Goal: Complete application form

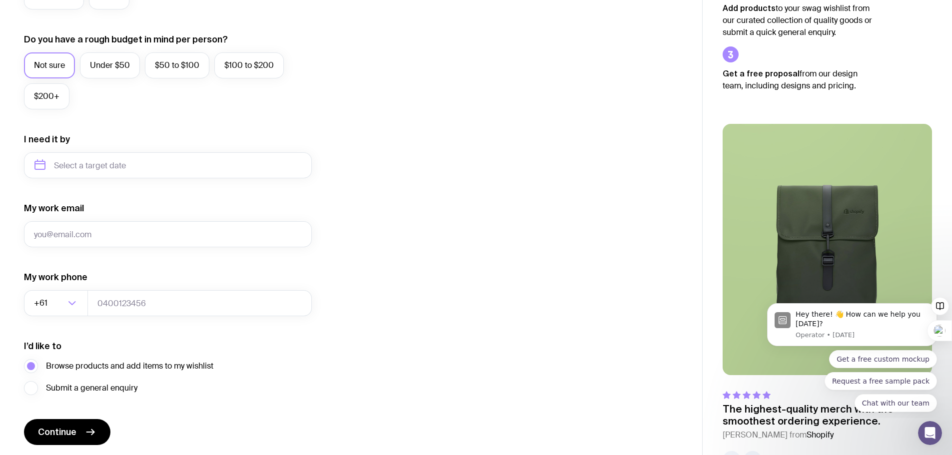
scroll to position [294, 0]
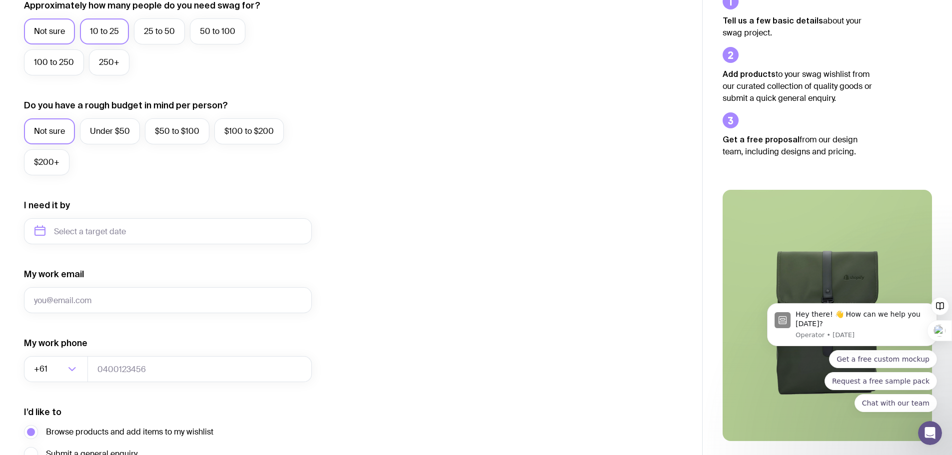
click at [114, 32] on label "10 to 25" at bounding box center [104, 31] width 49 height 26
click at [0, 0] on input "10 to 25" at bounding box center [0, 0] width 0 height 0
click at [94, 232] on input "text" at bounding box center [168, 231] width 288 height 26
click at [91, 354] on button "Nov" at bounding box center [87, 354] width 36 height 20
type input "November 2025"
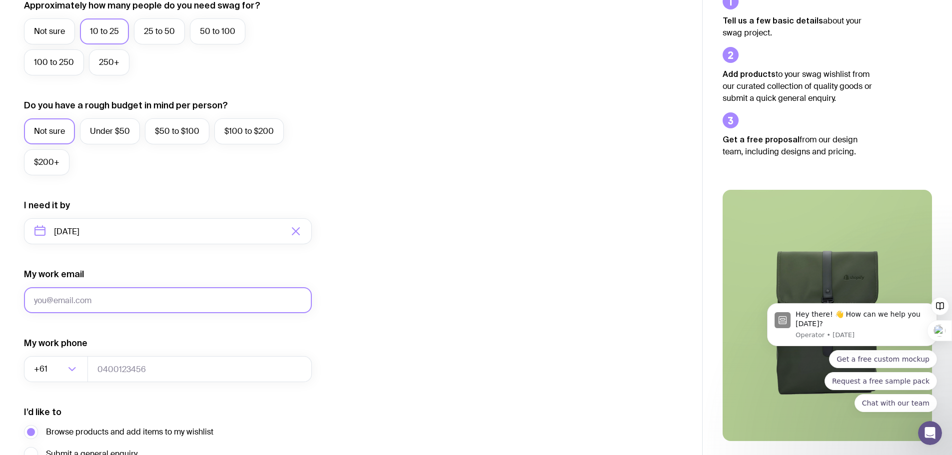
click at [100, 305] on input "My work email" at bounding box center [168, 300] width 288 height 26
type input "janeemac@icloud.com"
click at [453, 245] on div "I want swag for Customers Team members An event Approximately how many people d…" at bounding box center [351, 185] width 654 height 653
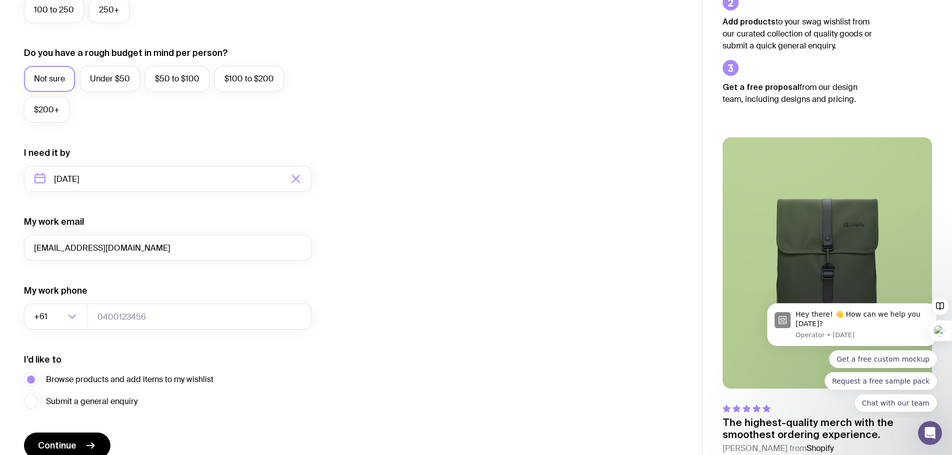
scroll to position [394, 0]
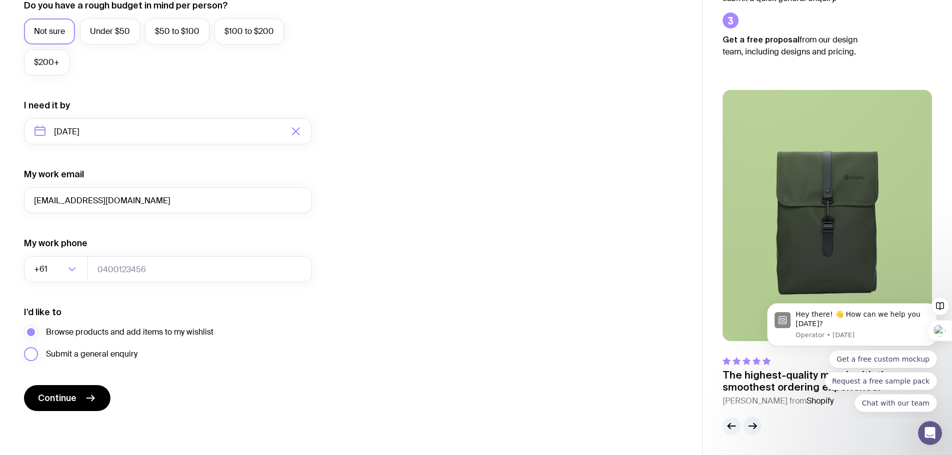
click at [31, 356] on label "Submit a general enquiry" at bounding box center [80, 354] width 113 height 14
click at [0, 0] on input "Submit a general enquiry" at bounding box center [0, 0] width 0 height 0
click at [32, 330] on label "Browse products and add items to my wishlist" at bounding box center [118, 332] width 189 height 14
click at [0, 0] on input "Browse products and add items to my wishlist" at bounding box center [0, 0] width 0 height 0
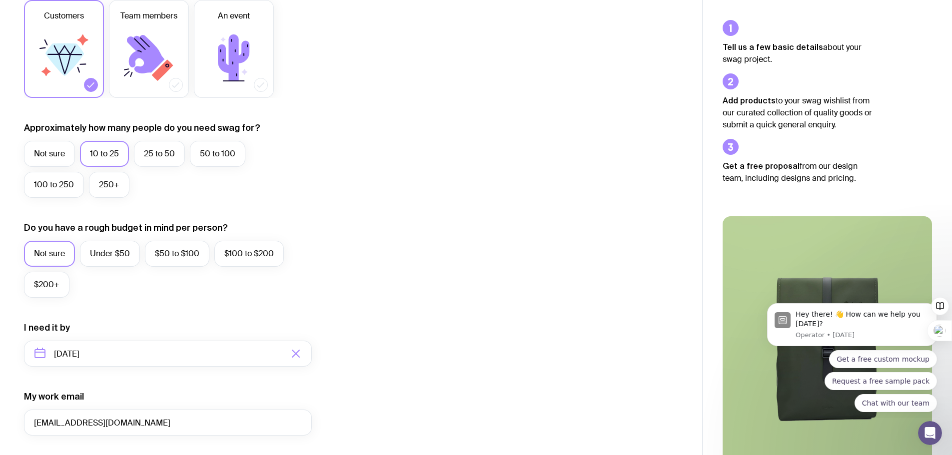
scroll to position [144, 0]
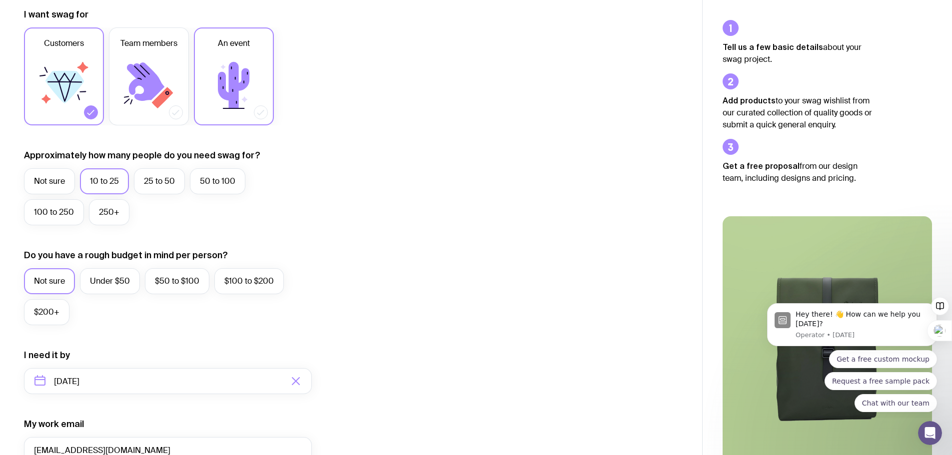
click at [235, 90] on icon at bounding box center [233, 85] width 31 height 46
click at [0, 0] on input "An event" at bounding box center [0, 0] width 0 height 0
click at [56, 89] on icon at bounding box center [64, 87] width 38 height 32
click at [0, 0] on input "Customers" at bounding box center [0, 0] width 0 height 0
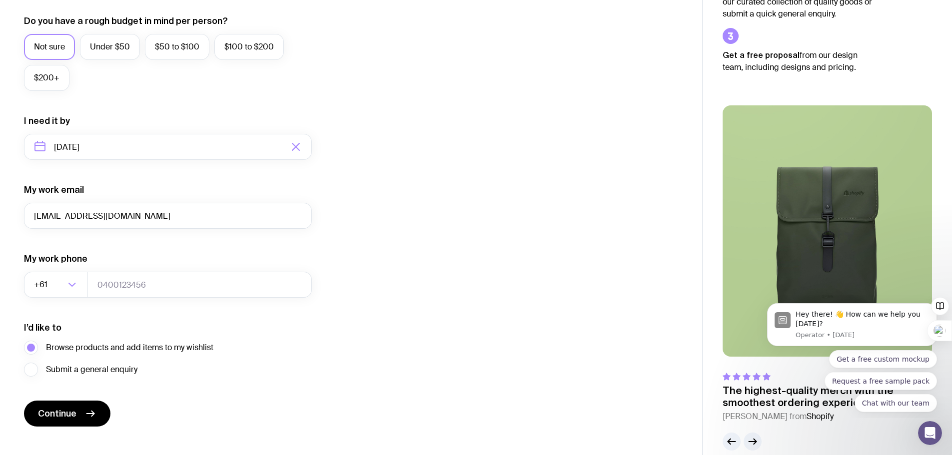
scroll to position [394, 0]
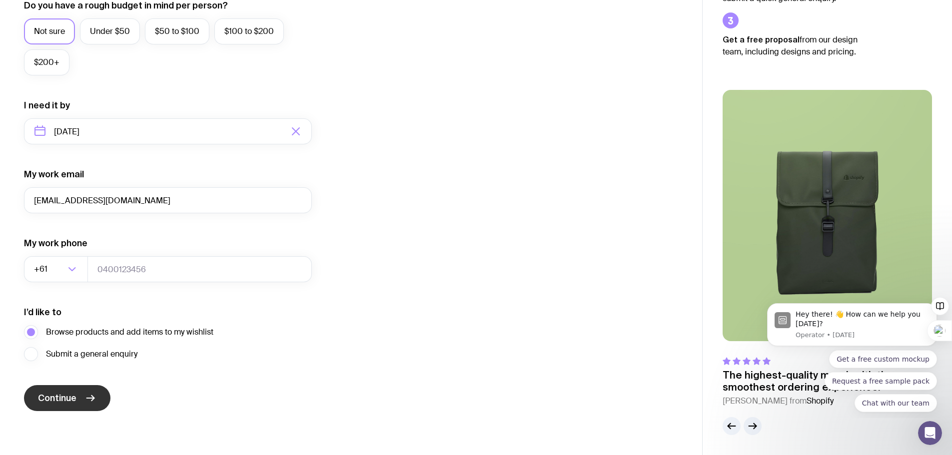
click at [51, 398] on span "Continue" at bounding box center [57, 398] width 38 height 12
click at [415, 349] on div "I want swag for Customers Team members An event Approximately how many people d…" at bounding box center [351, 85] width 654 height 653
click at [749, 426] on icon "button" at bounding box center [752, 426] width 7 height 0
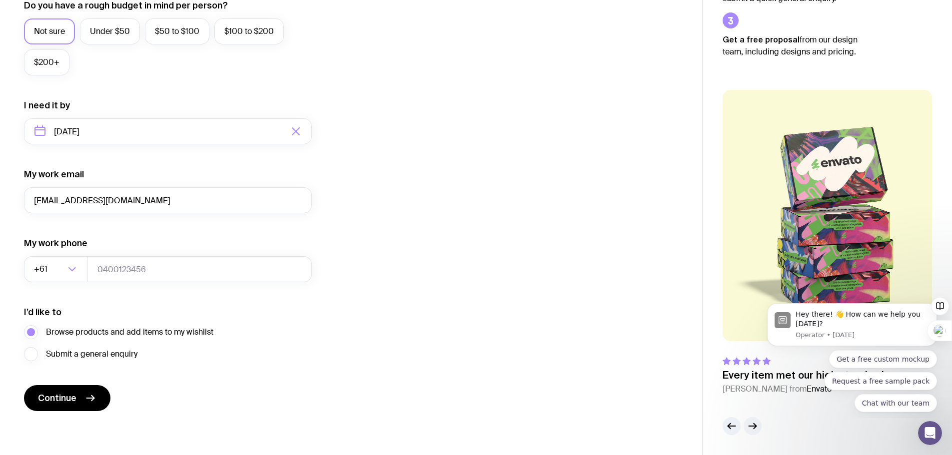
click at [750, 426] on icon "button" at bounding box center [752, 426] width 7 height 0
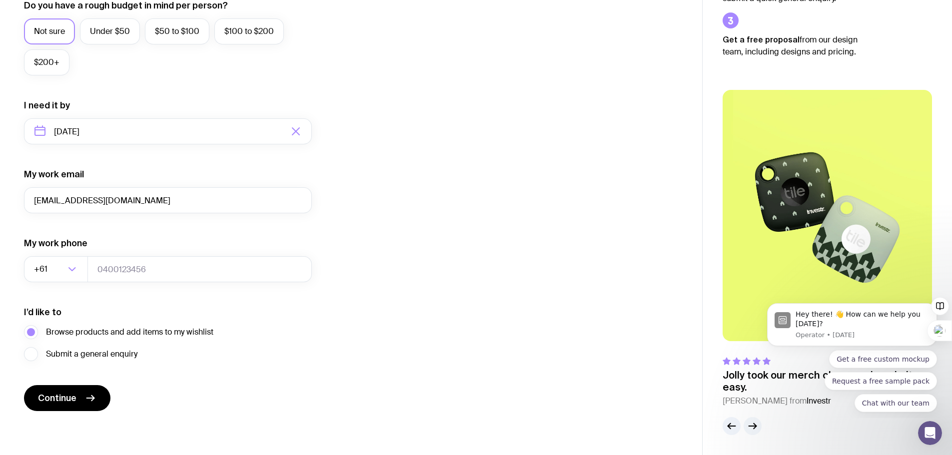
click at [750, 426] on icon "button" at bounding box center [752, 426] width 7 height 0
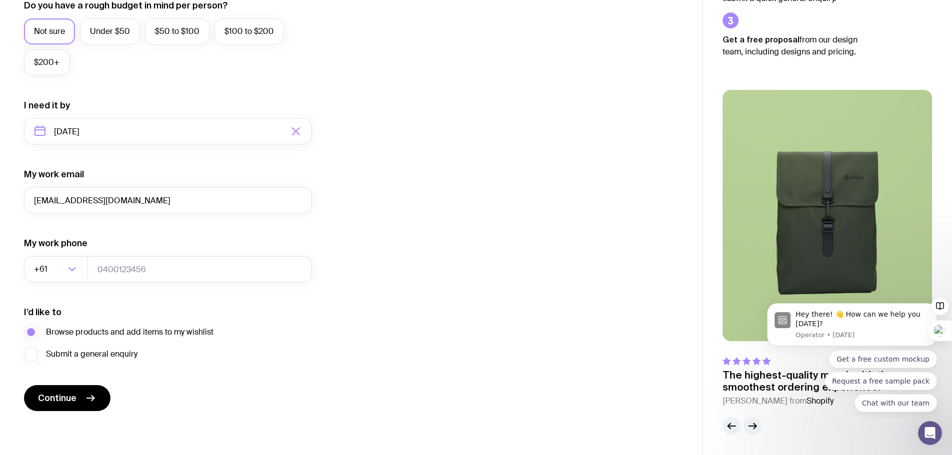
click at [750, 426] on icon "button" at bounding box center [752, 426] width 7 height 0
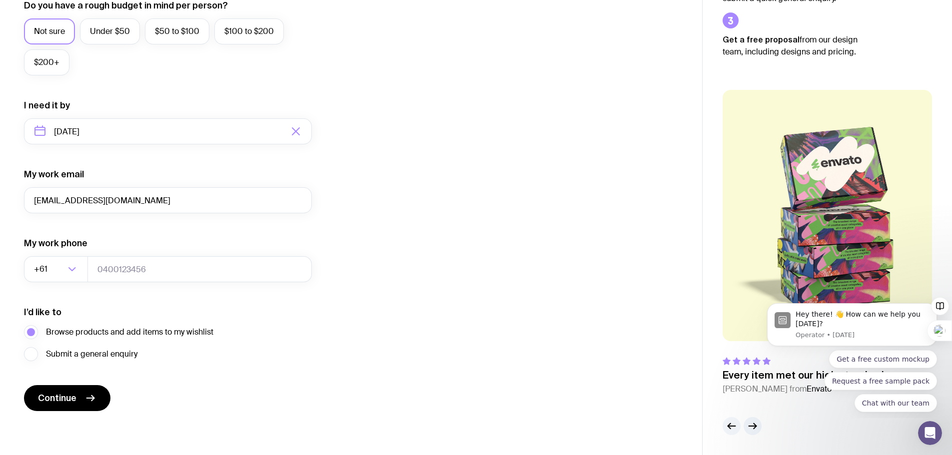
click at [723, 427] on button "button" at bounding box center [732, 426] width 18 height 18
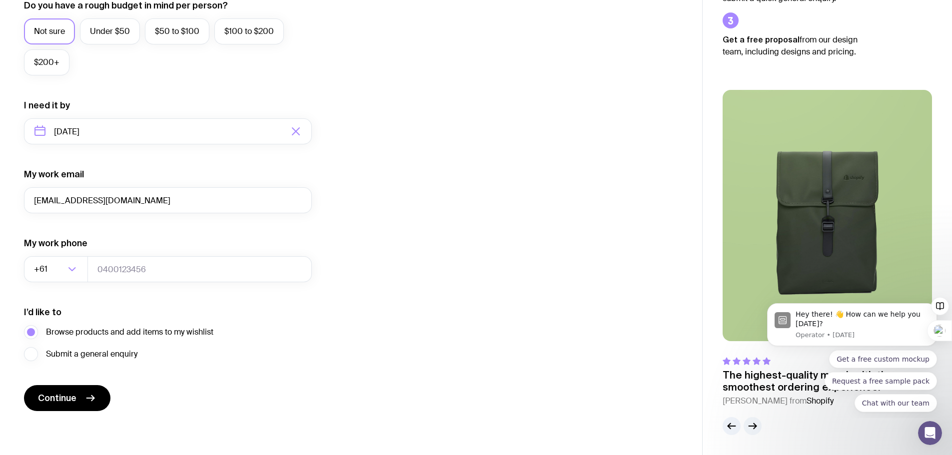
click at [756, 422] on icon "button" at bounding box center [753, 426] width 12 height 12
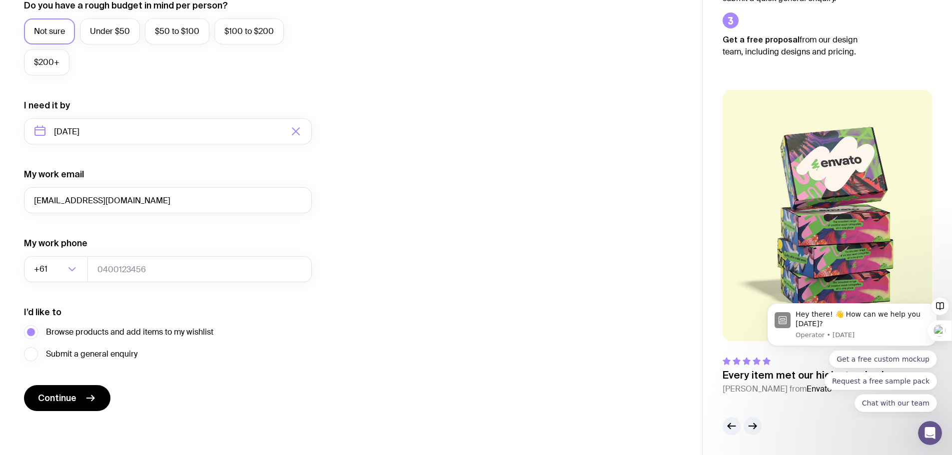
click at [756, 422] on icon "button" at bounding box center [753, 426] width 12 height 12
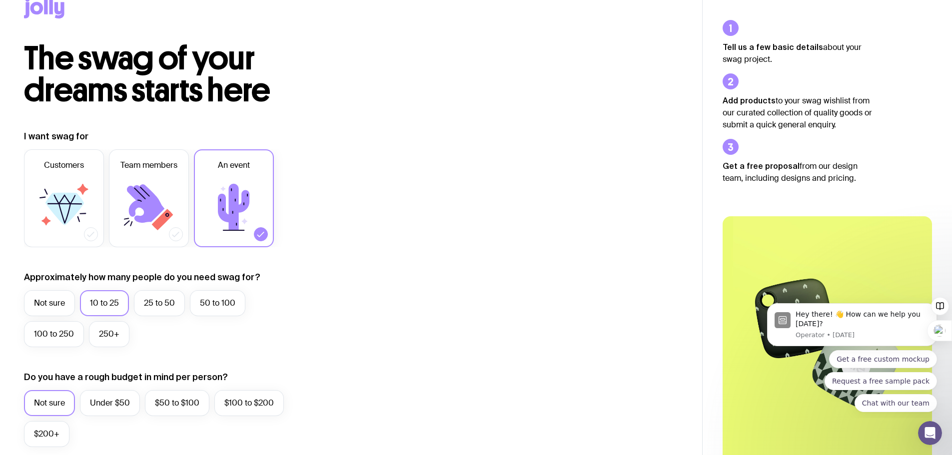
scroll to position [0, 0]
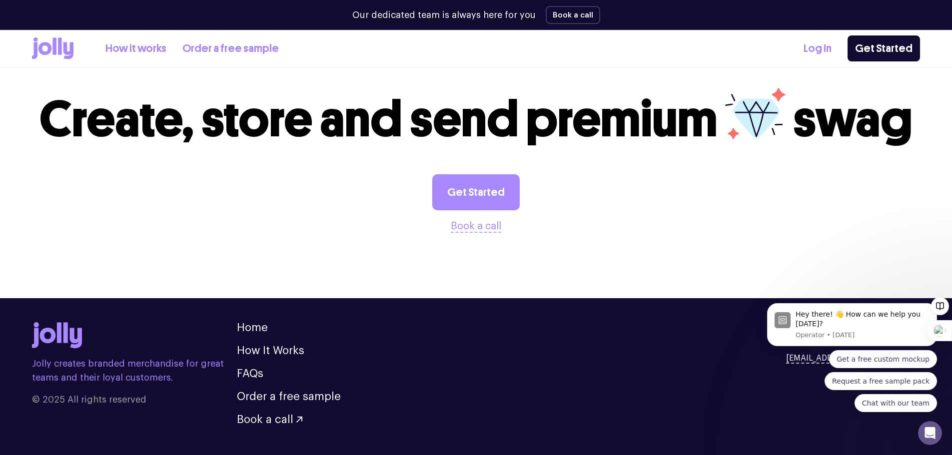
scroll to position [2787, 0]
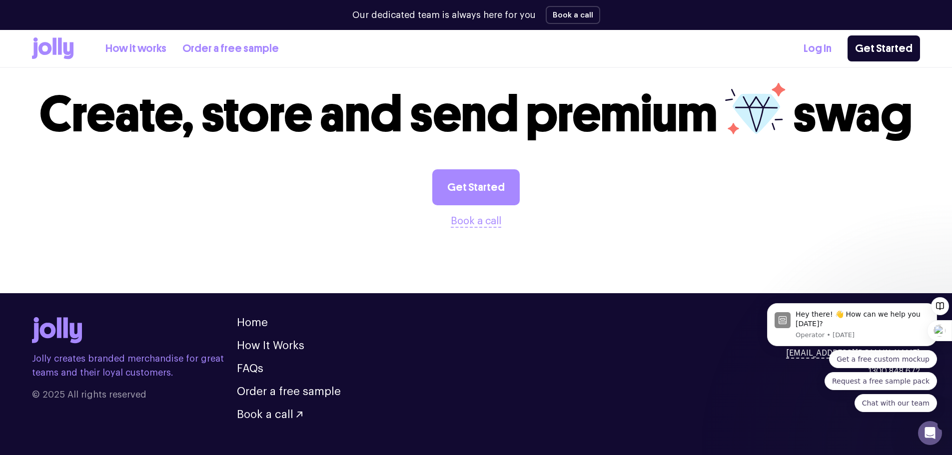
click at [905, 296] on div "Hey there! 👋 How can we help you [DATE]? Operator • [DATE] Get a free custom mo…" at bounding box center [852, 349] width 184 height 125
click at [904, 298] on div "Hey there! 👋 How can we help you [DATE]? Operator • [DATE] Get a free custom mo…" at bounding box center [852, 349] width 184 height 125
click at [903, 297] on div "Hey there! 👋 How can we help you [DATE]? Operator • [DATE] Get a free custom mo…" at bounding box center [852, 349] width 184 height 125
drag, startPoint x: 888, startPoint y: 319, endPoint x: 562, endPoint y: 304, distance: 326.2
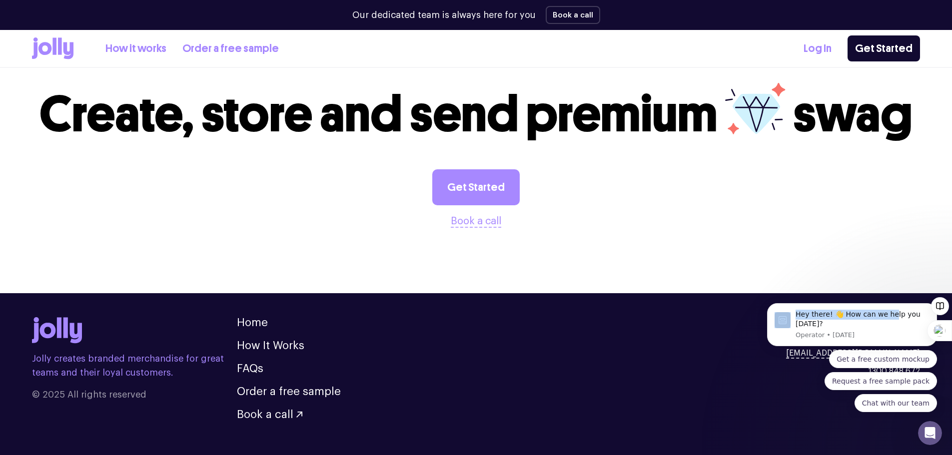
click at [752, 304] on html "Hey there! 👋 How can we help you [DATE]? Operator • [DATE] Get a free custom mo…" at bounding box center [852, 356] width 200 height 124
click at [696, 392] on div "Jolly creates branded merchandise for great teams and their loyal customers. © …" at bounding box center [476, 368] width 888 height 103
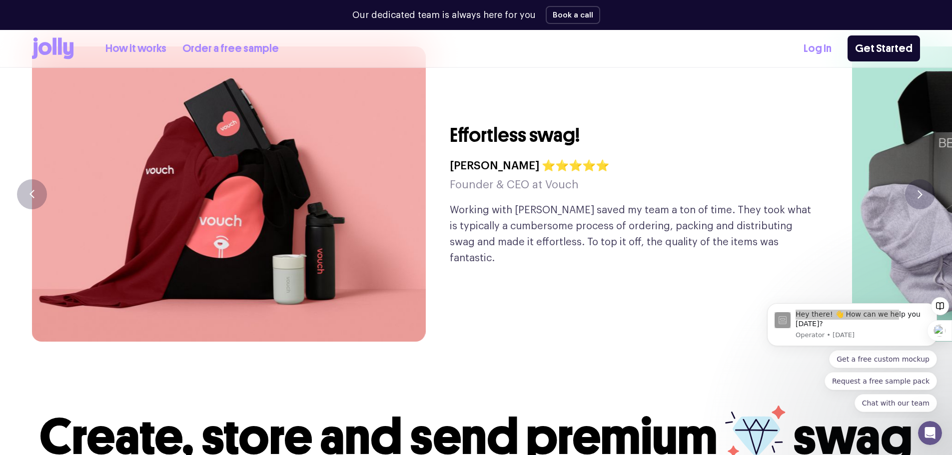
scroll to position [2487, 0]
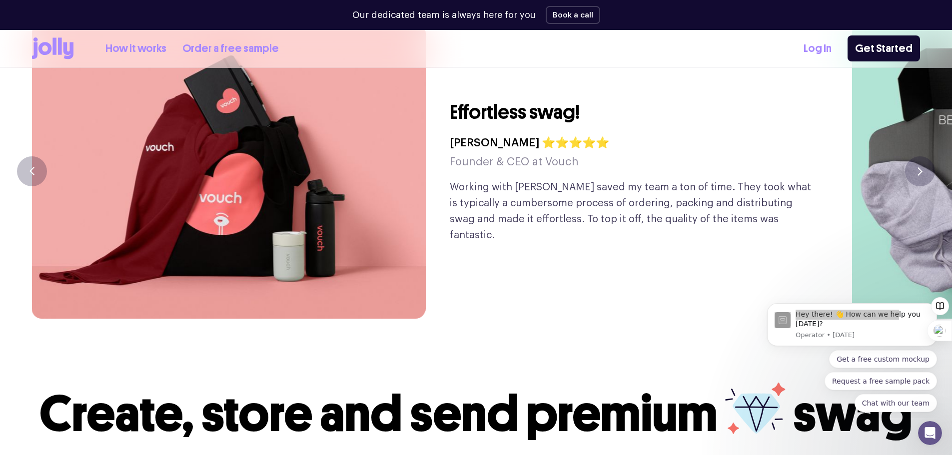
click at [709, 410] on span "Create, store and send premium" at bounding box center [378, 414] width 678 height 60
click at [920, 311] on div "Hey there! 👋 How can we help you [DATE]?" at bounding box center [863, 319] width 134 height 19
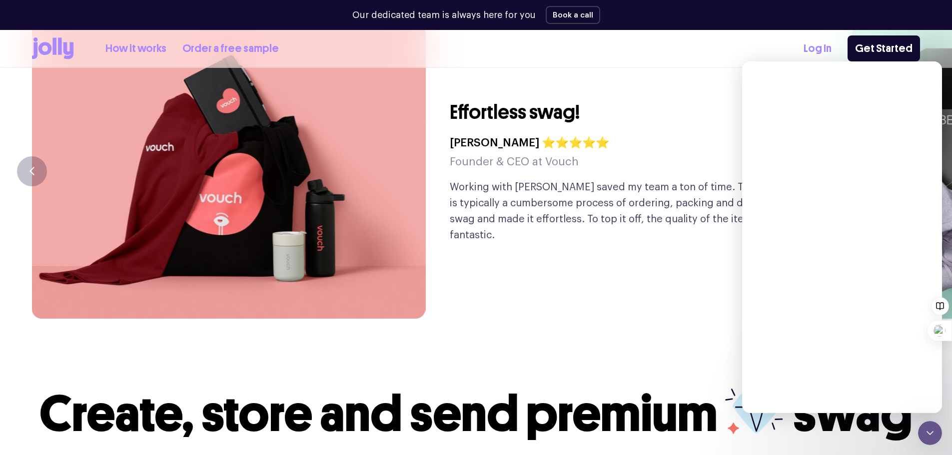
scroll to position [0, 0]
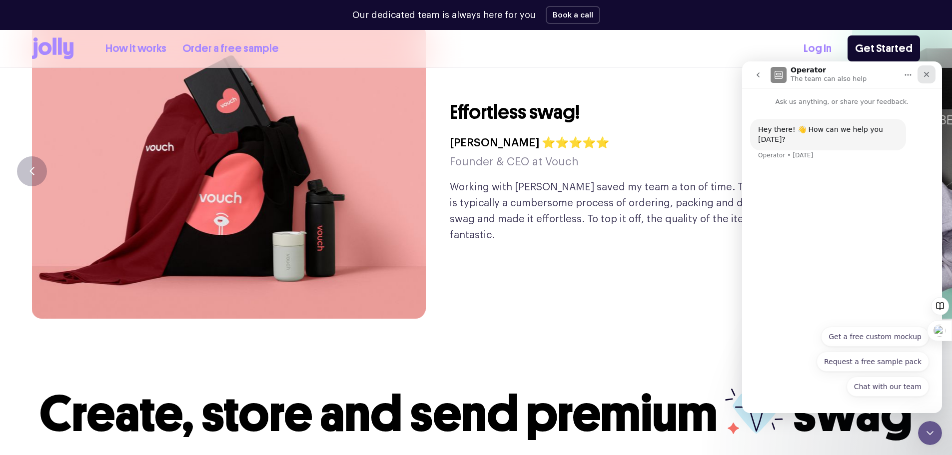
click at [929, 74] on icon "Close" at bounding box center [927, 74] width 8 height 8
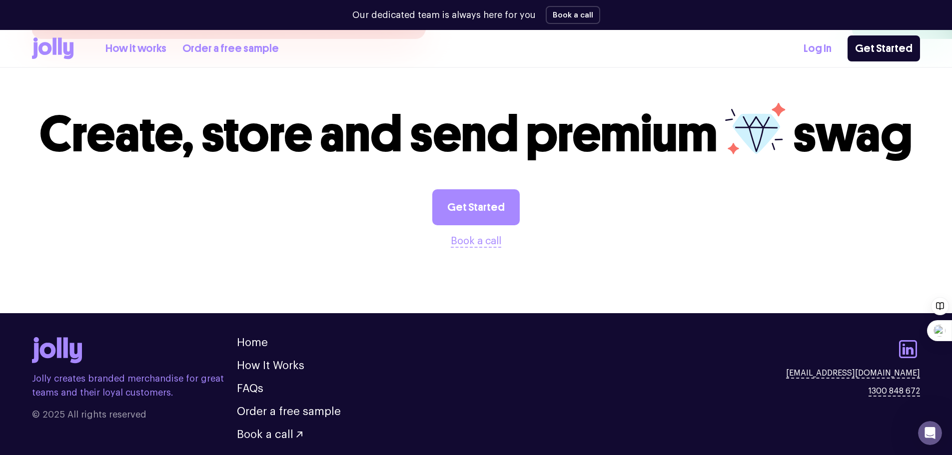
scroll to position [2787, 0]
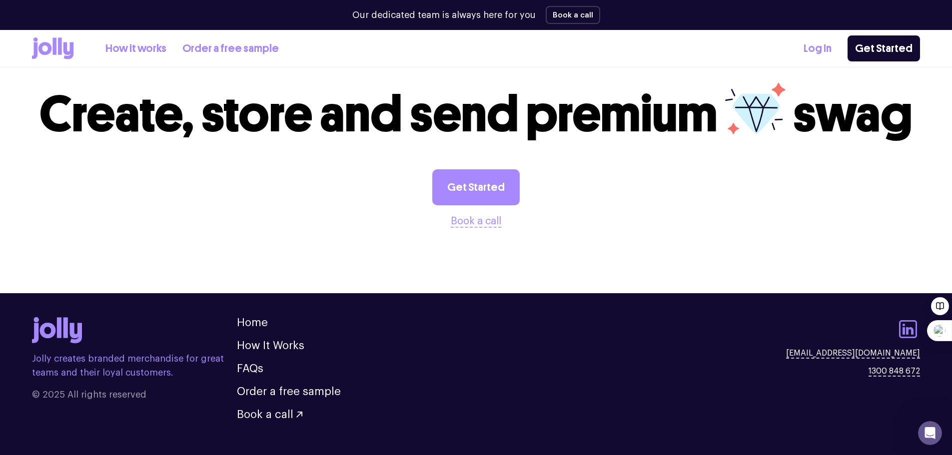
click at [910, 317] on icon at bounding box center [908, 329] width 24 height 24
